Goal: Task Accomplishment & Management: Manage account settings

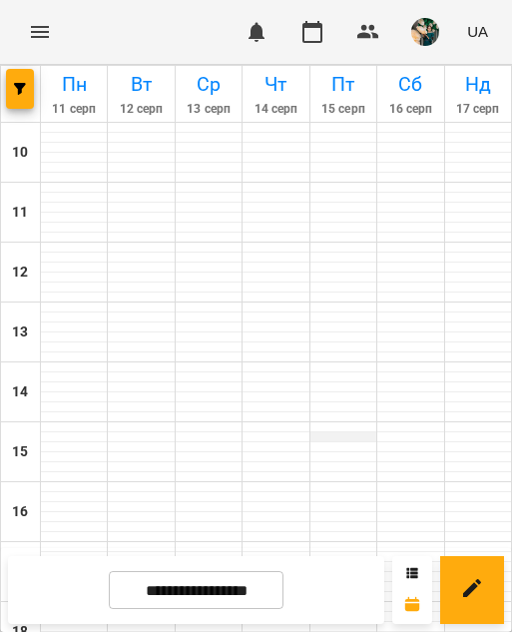
scroll to position [359, 0]
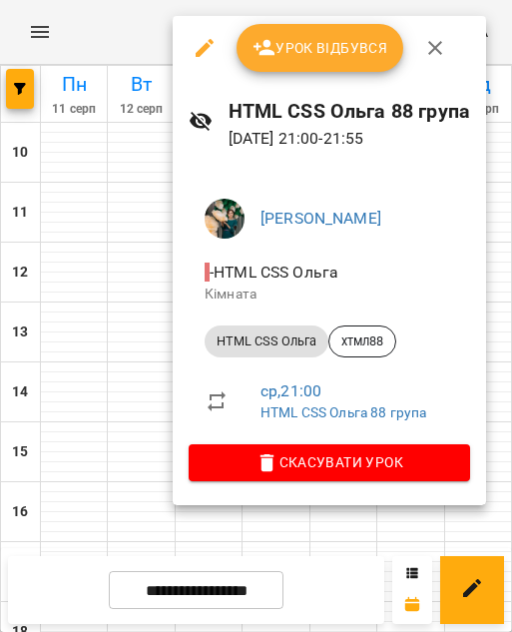
click at [310, 62] on button "Урок відбувся" at bounding box center [320, 48] width 168 height 48
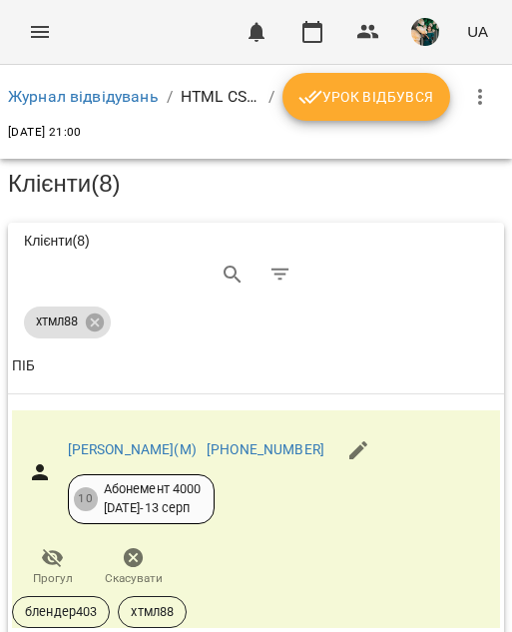
scroll to position [200, 0]
click at [75, 100] on link "Журнал відвідувань" at bounding box center [83, 96] width 151 height 19
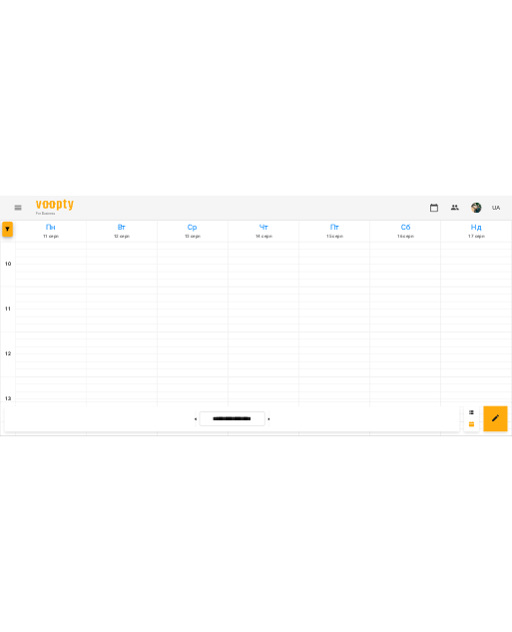
scroll to position [1097, 0]
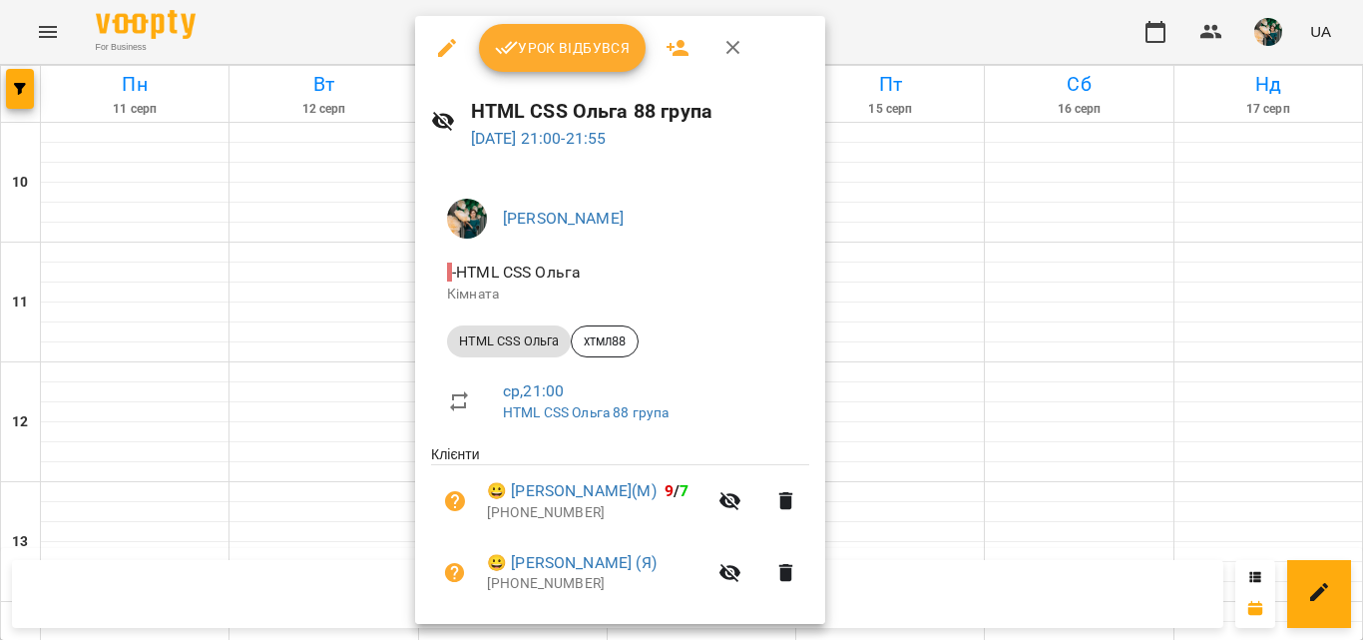
click at [511, 18] on div "Урок відбувся" at bounding box center [620, 48] width 410 height 64
click at [511, 52] on span "Урок відбувся" at bounding box center [563, 48] width 136 height 24
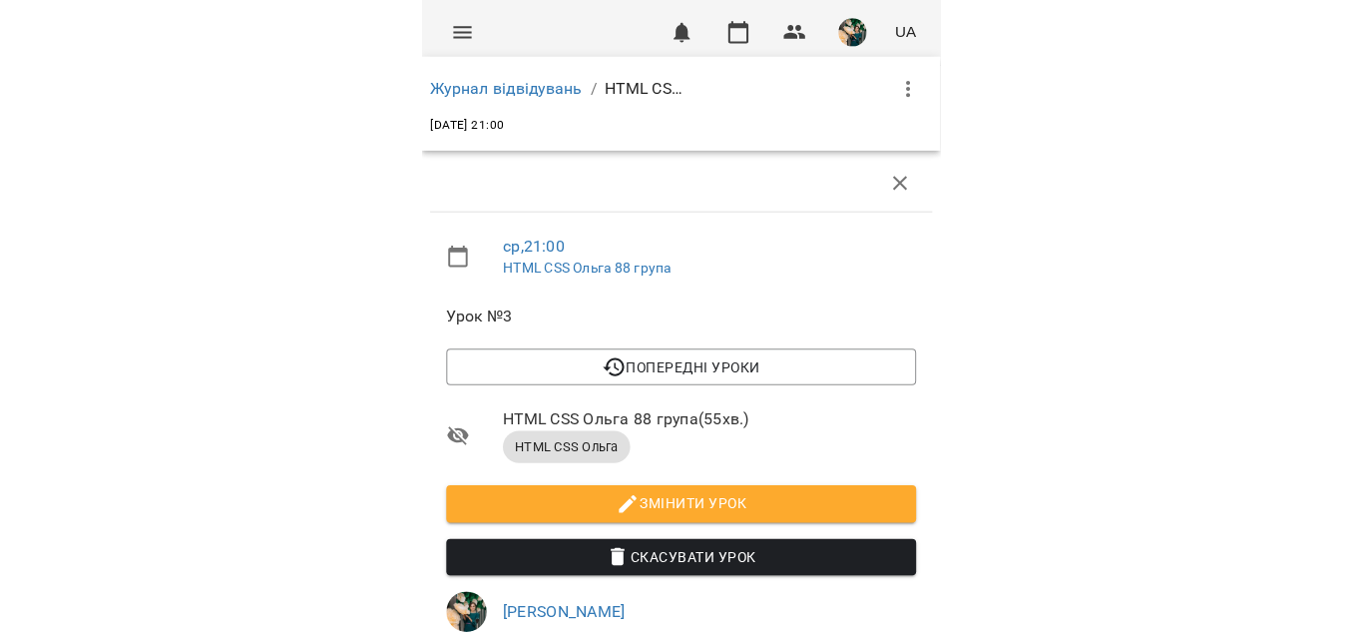
scroll to position [898, 0]
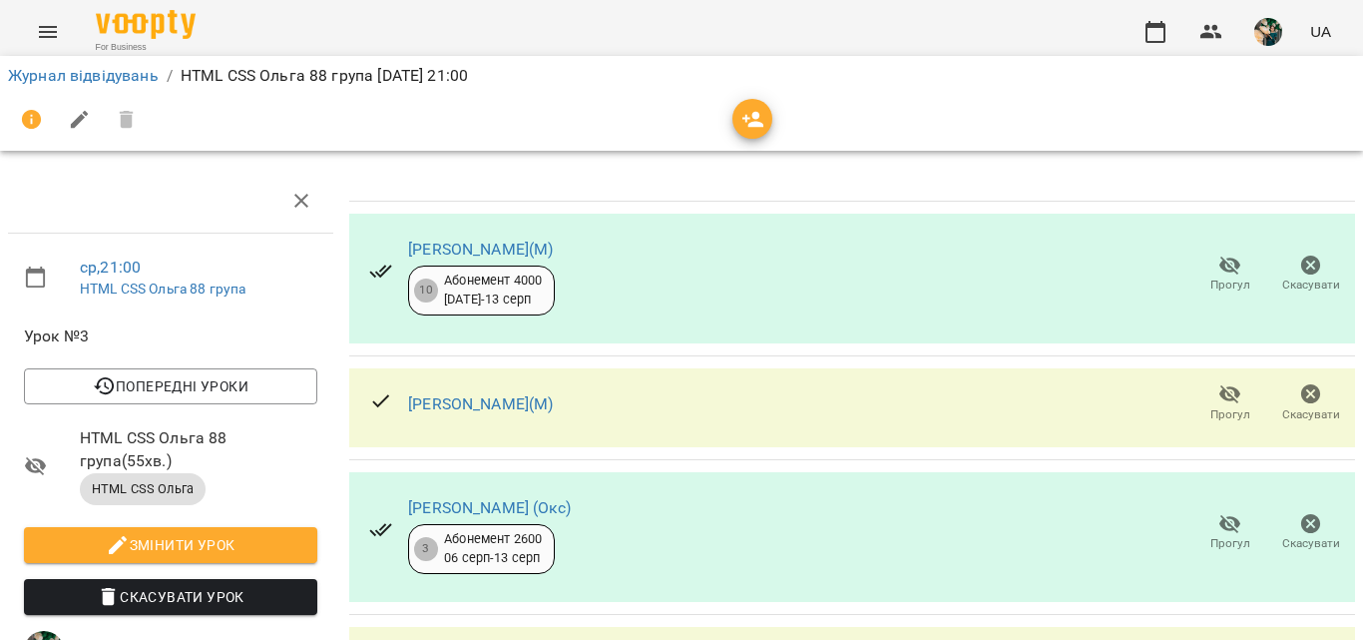
scroll to position [0, 0]
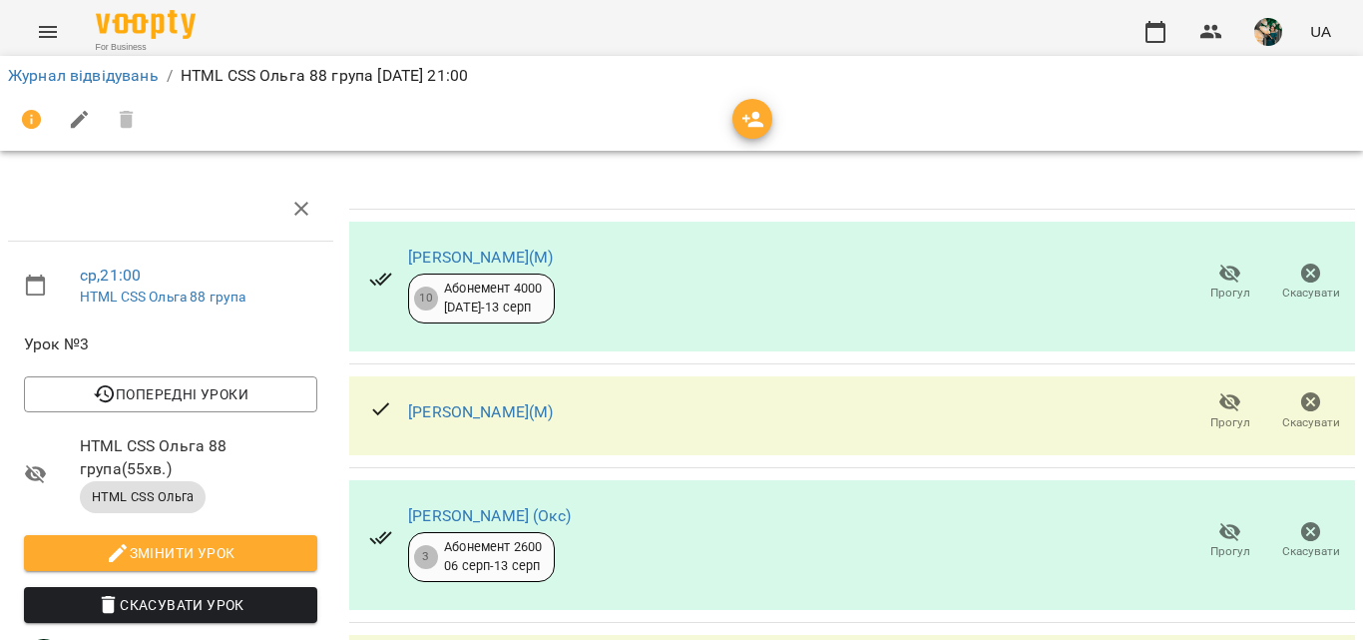
click at [511, 410] on icon "button" at bounding box center [1230, 402] width 24 height 24
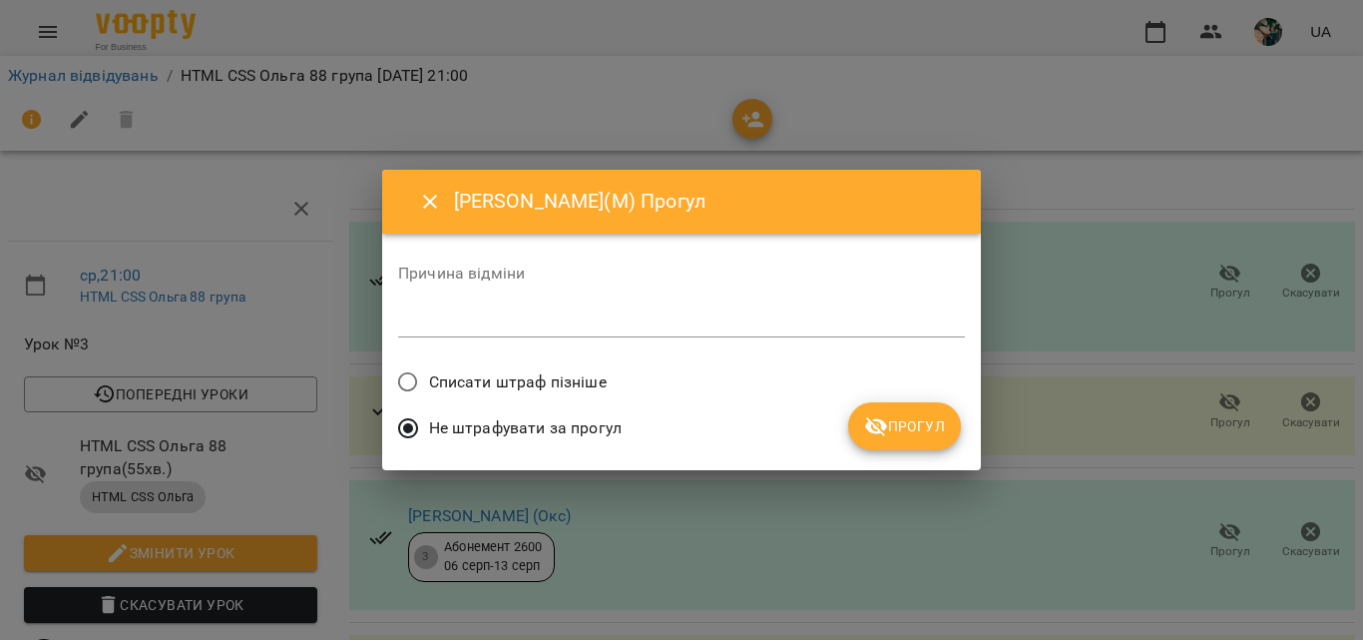
click at [511, 380] on span "Списати штраф пізніше" at bounding box center [518, 382] width 178 height 24
click at [511, 418] on span "Прогул" at bounding box center [904, 426] width 81 height 24
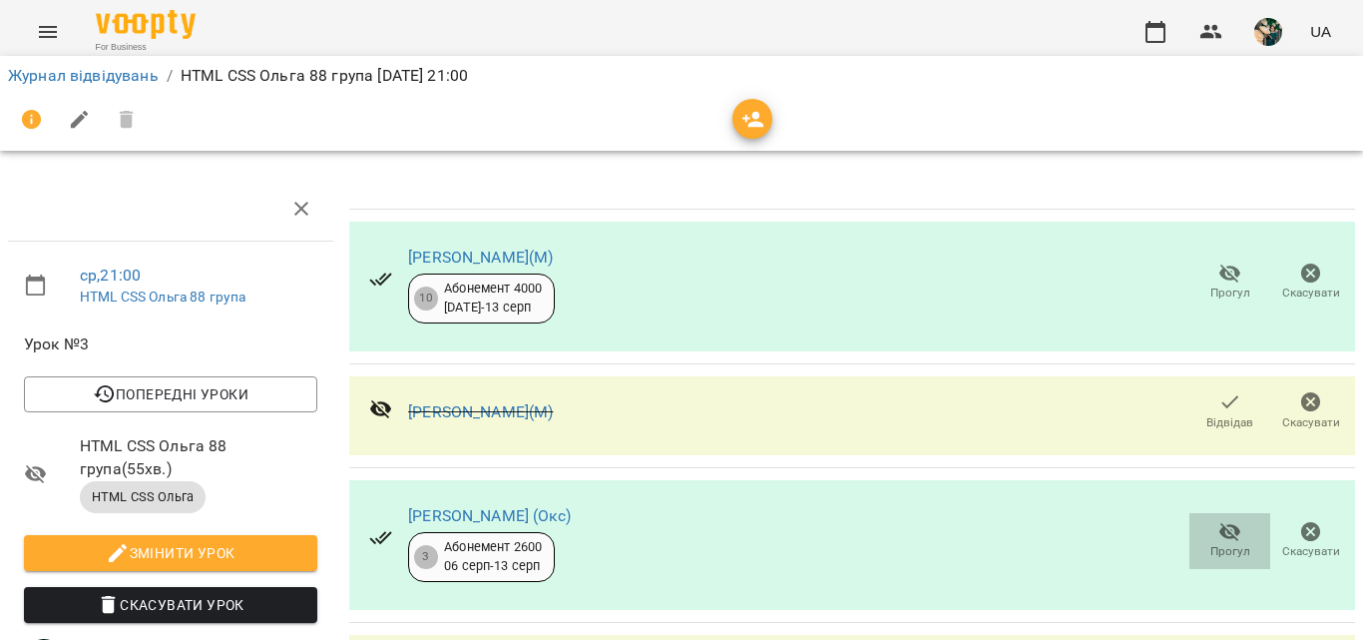
click at [511, 528] on icon "button" at bounding box center [1230, 532] width 22 height 19
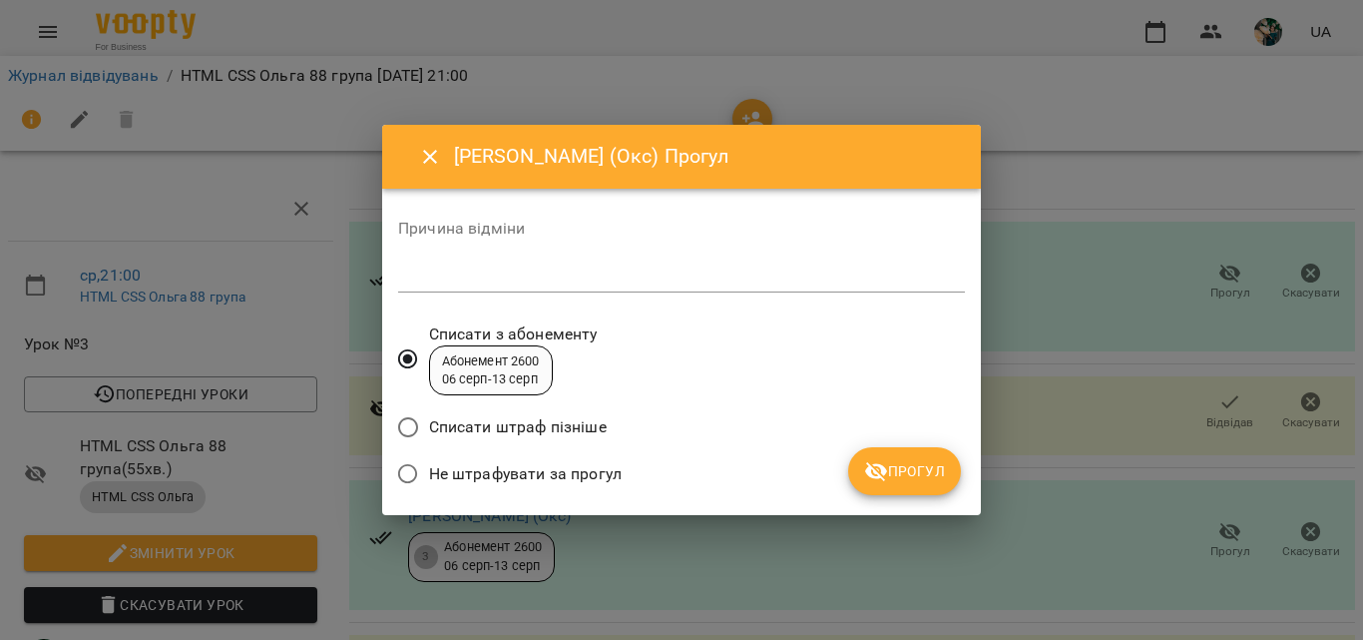
drag, startPoint x: 581, startPoint y: 417, endPoint x: 808, endPoint y: 469, distance: 233.3
click at [511, 418] on span "Списати штраф пізніше" at bounding box center [518, 427] width 178 height 24
click at [511, 476] on span "Прогул" at bounding box center [904, 471] width 81 height 24
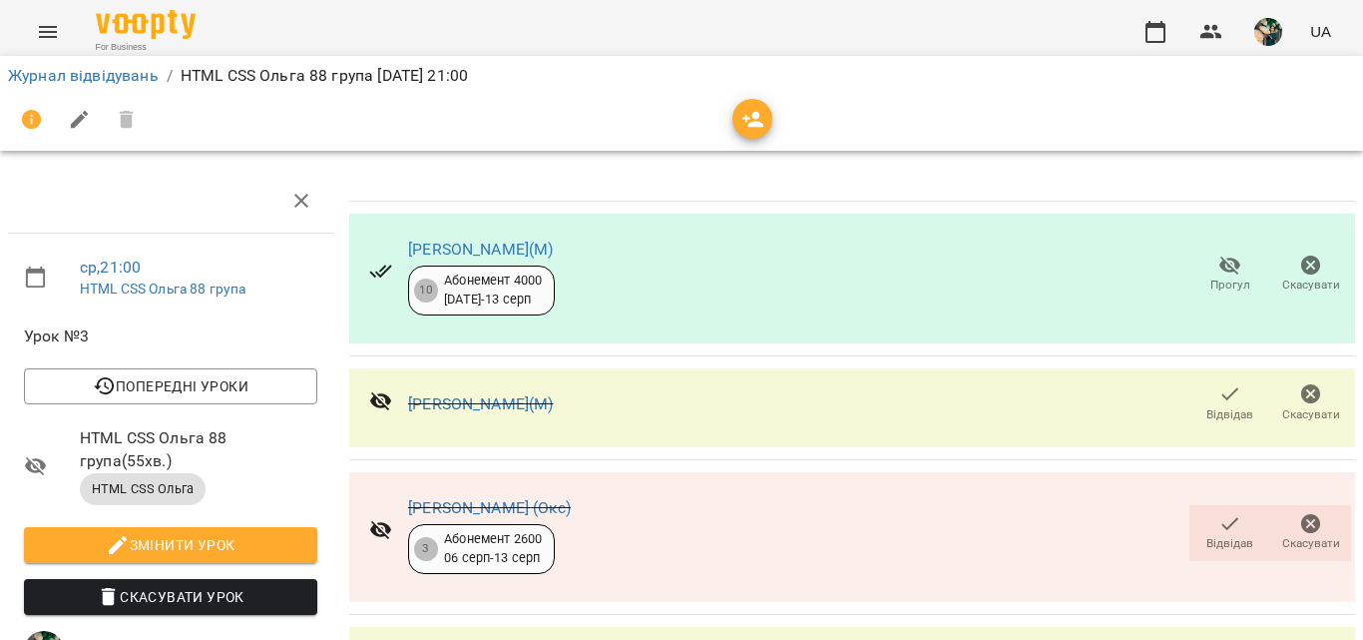
scroll to position [399, 0]
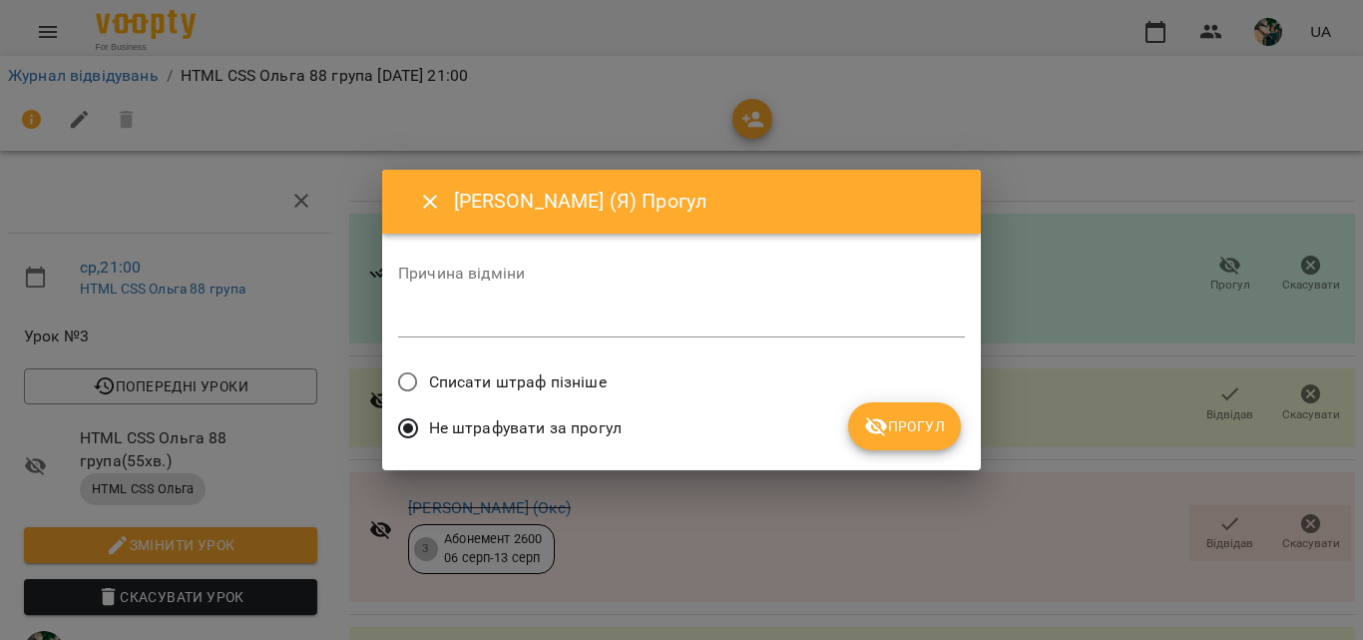
click at [511, 382] on span "Списати штраф пізніше" at bounding box center [518, 382] width 178 height 24
click at [511, 414] on span "Прогул" at bounding box center [904, 426] width 81 height 24
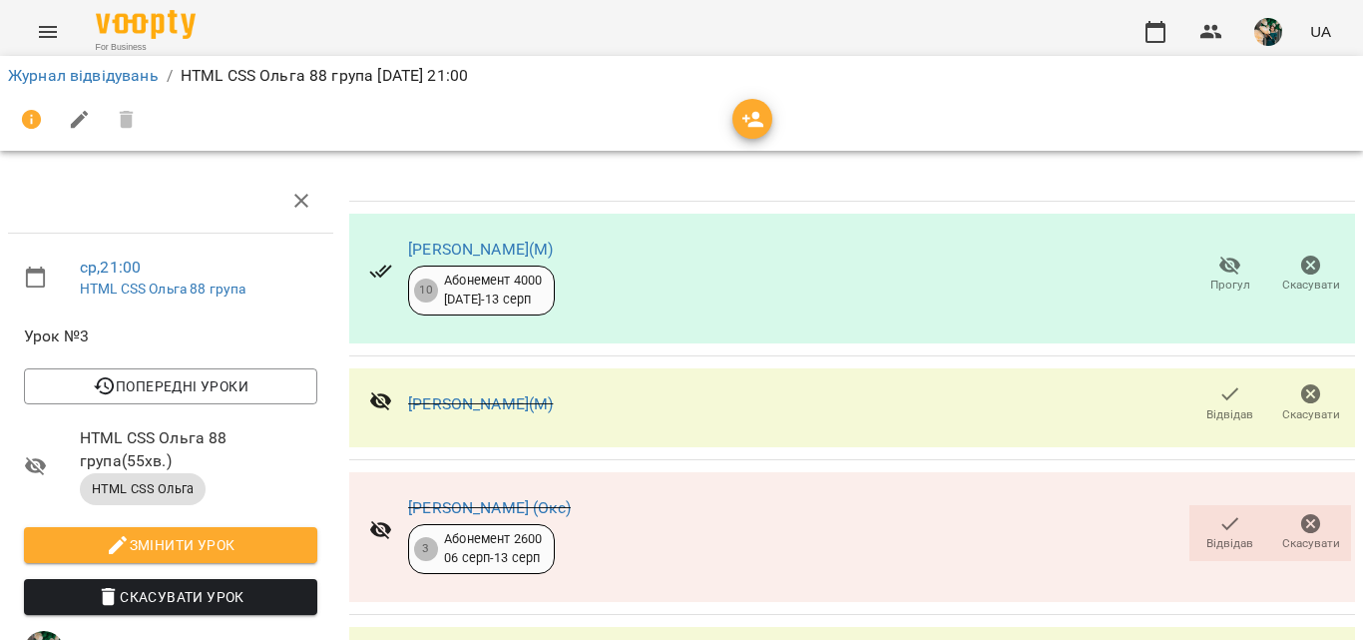
scroll to position [599, 0]
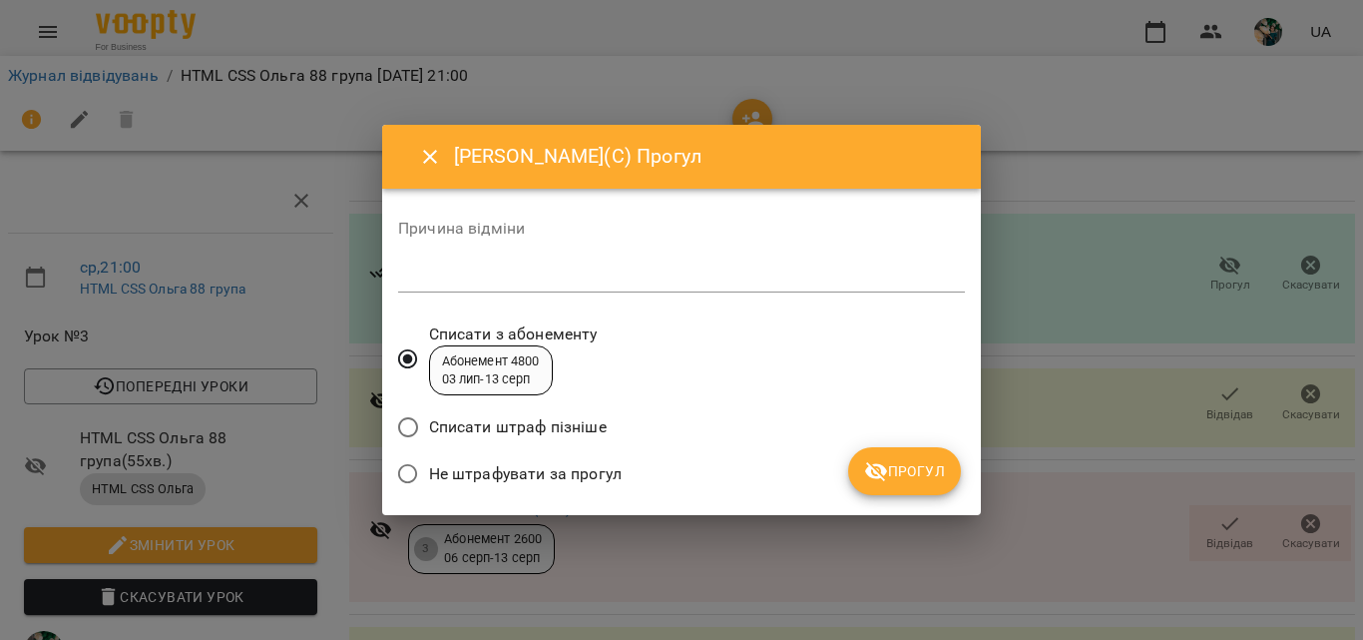
click at [511, 414] on label "Списати штраф пізніше" at bounding box center [496, 427] width 219 height 42
click at [511, 464] on div "Не штрафувати за прогул" at bounding box center [681, 476] width 567 height 47
click at [511, 469] on button "Прогул" at bounding box center [904, 471] width 113 height 48
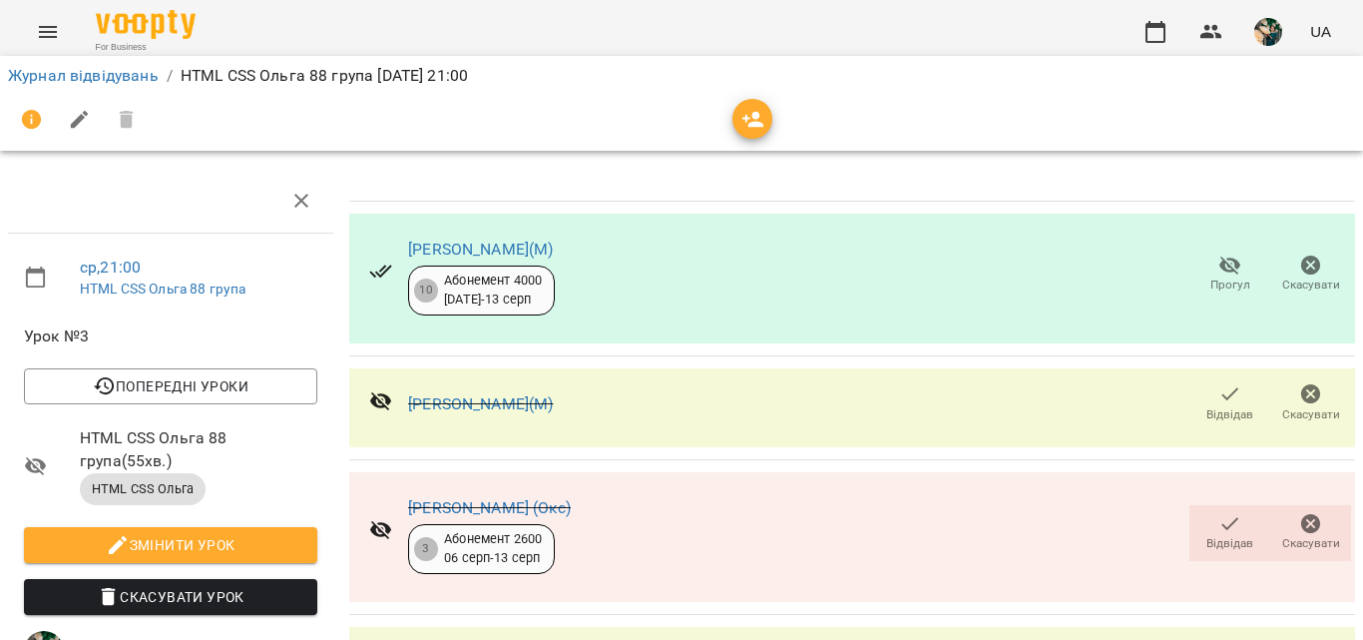
scroll to position [636, 0]
click at [106, 66] on link "Журнал відвідувань" at bounding box center [83, 75] width 151 height 19
